Goal: Task Accomplishment & Management: Complete application form

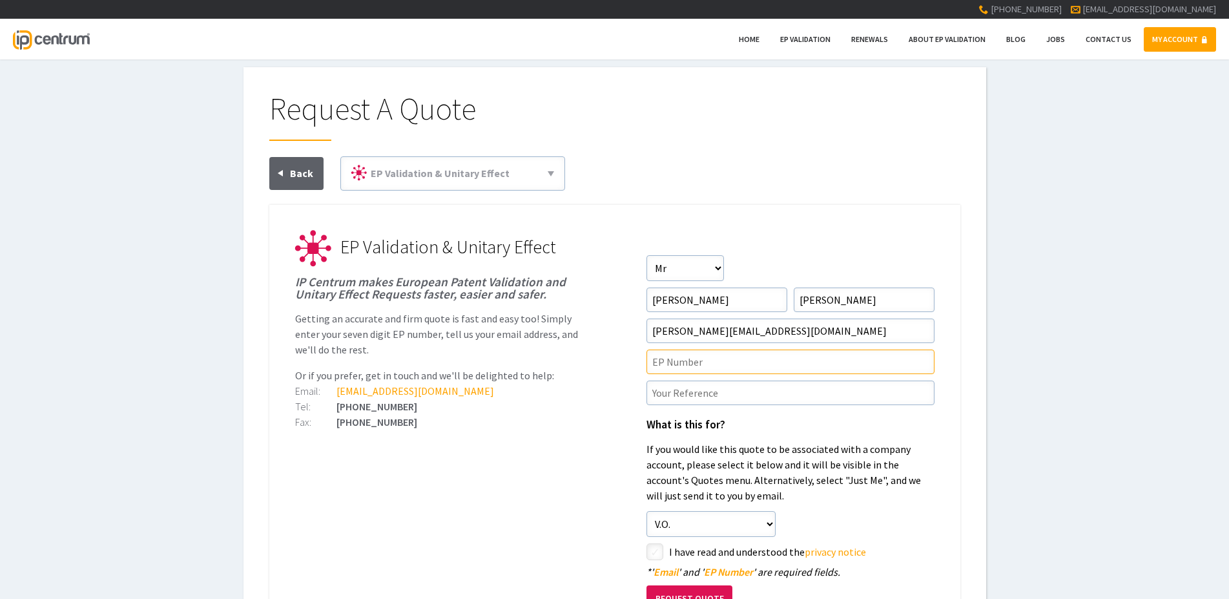
click at [678, 360] on input"] "text" at bounding box center [790, 361] width 288 height 25
paste input"] "EP3880387"
type input"] "EP3880387"
click at [695, 386] on input"] "text" at bounding box center [790, 392] width 288 height 25
type input"] "P125277EP00"
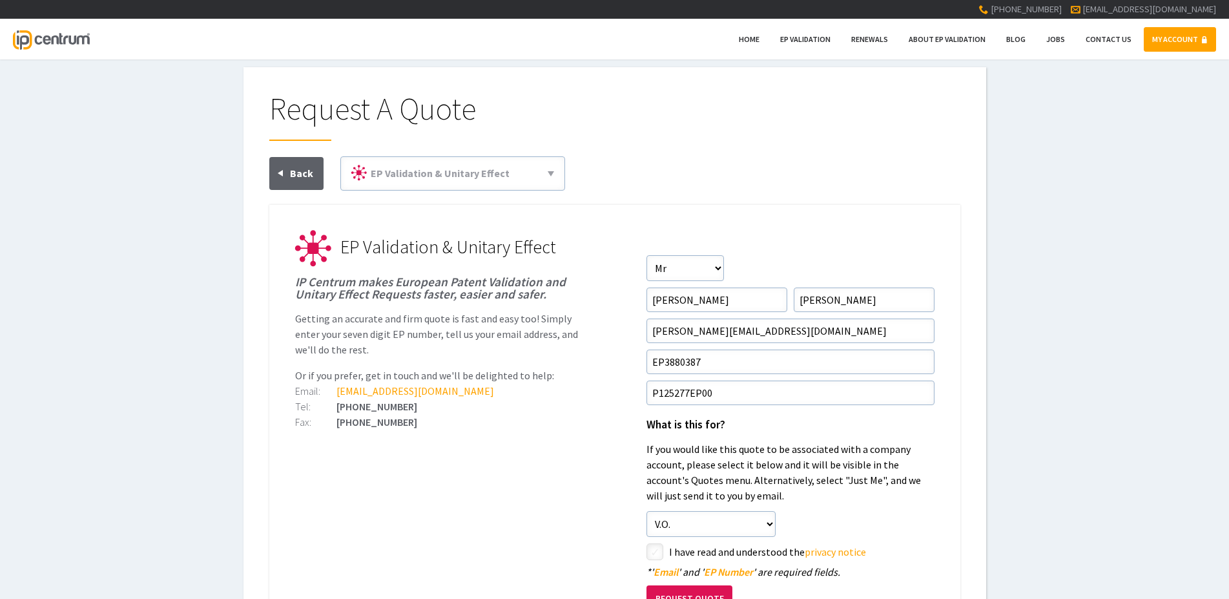
click at [656, 546] on input"] "checkbox" at bounding box center [656, 552] width 15 height 15
checkbox input"] "true"
click at [694, 590] on button "Request Quote" at bounding box center [689, 598] width 86 height 26
